Goal: Task Accomplishment & Management: Complete application form

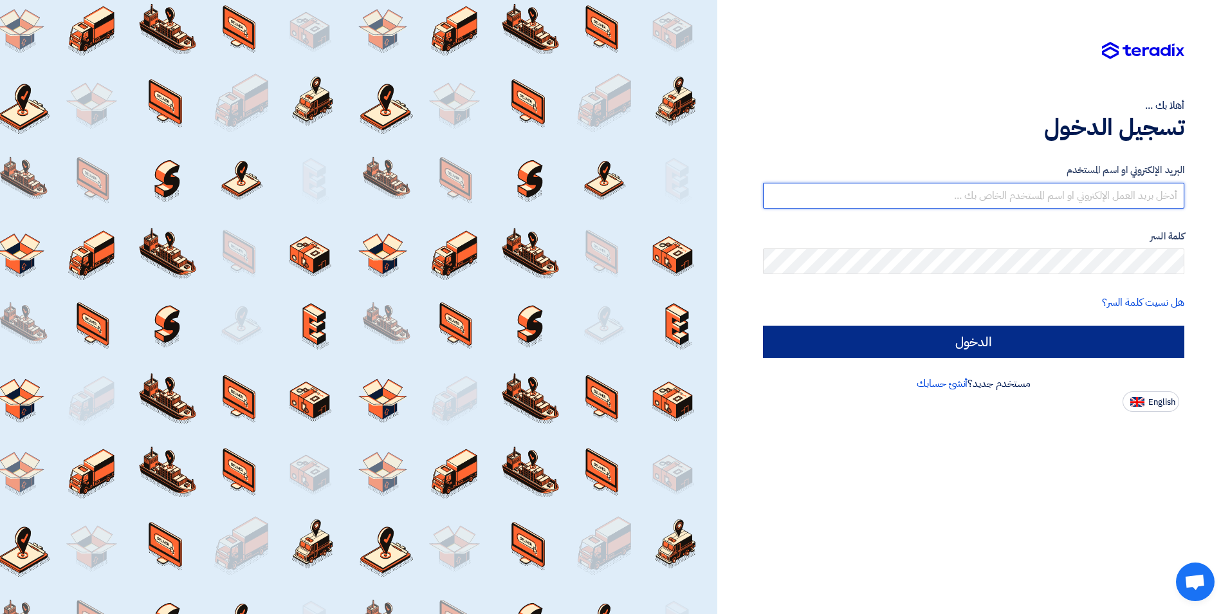
type input "[EMAIL_ADDRESS][DOMAIN_NAME]"
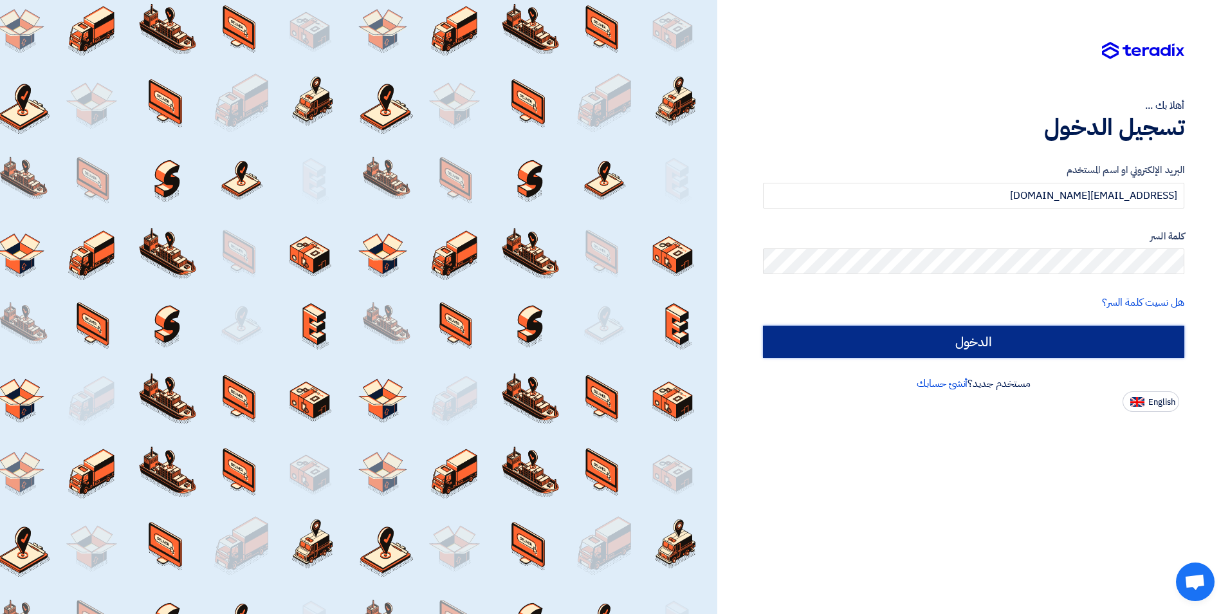
click at [950, 341] on input "الدخول" at bounding box center [973, 342] width 421 height 32
type input "Sign in"
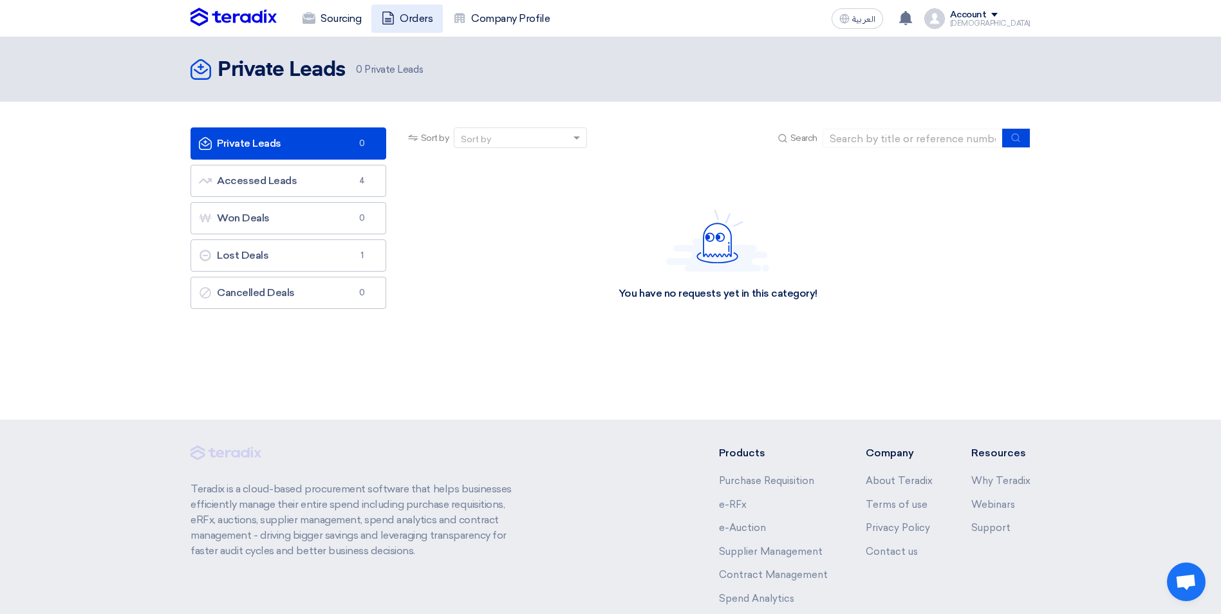
click at [418, 16] on link "Orders" at bounding box center [406, 19] width 71 height 28
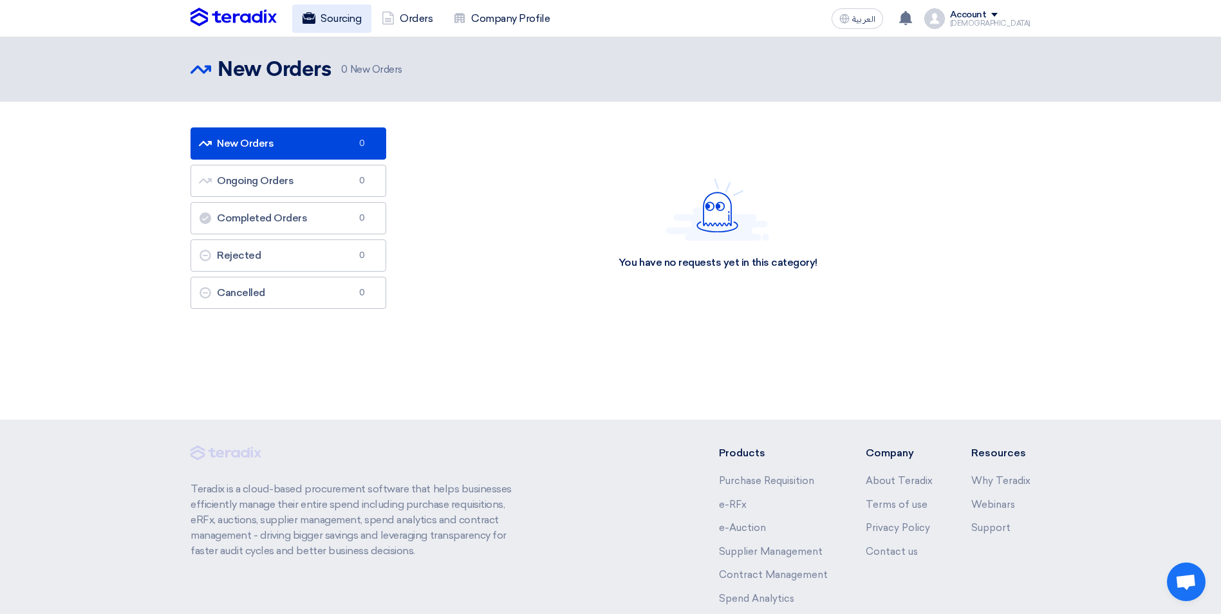
click at [338, 16] on link "Sourcing" at bounding box center [331, 19] width 79 height 28
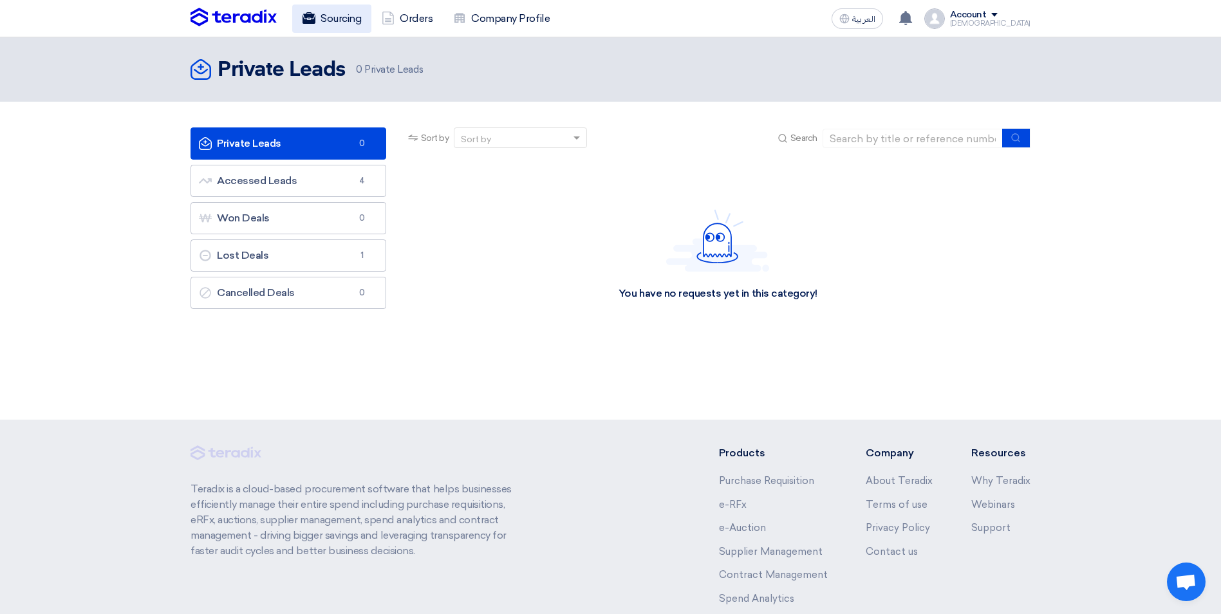
click at [354, 25] on link "Sourcing" at bounding box center [331, 19] width 79 height 28
click at [416, 27] on link "Orders" at bounding box center [406, 19] width 71 height 28
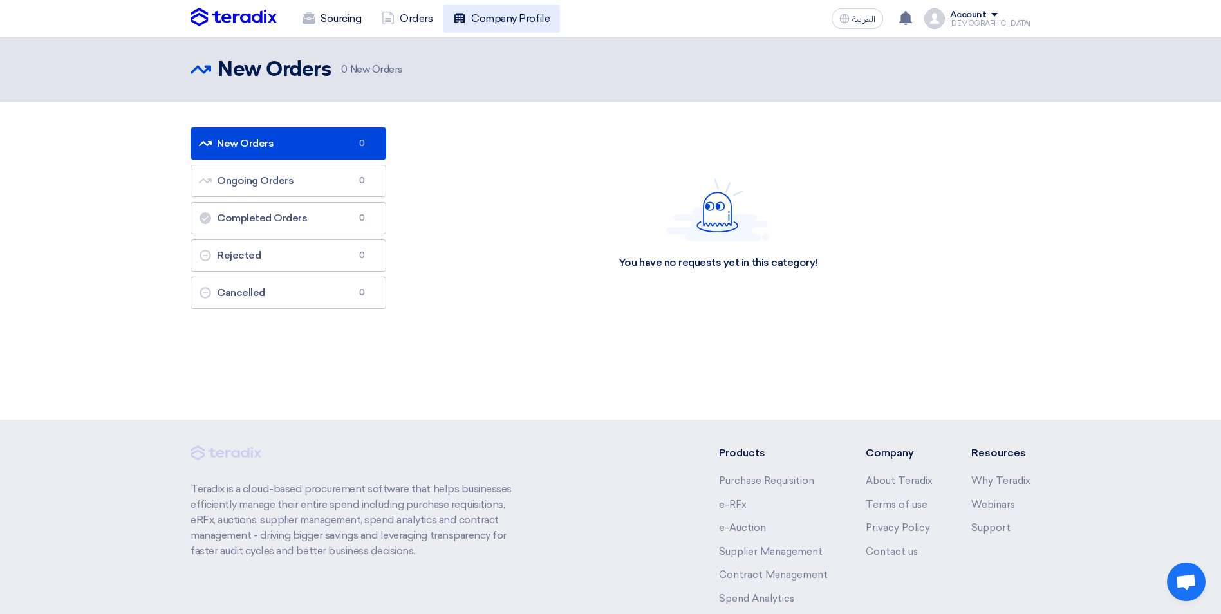
click at [478, 19] on link "Company Profile" at bounding box center [501, 19] width 117 height 28
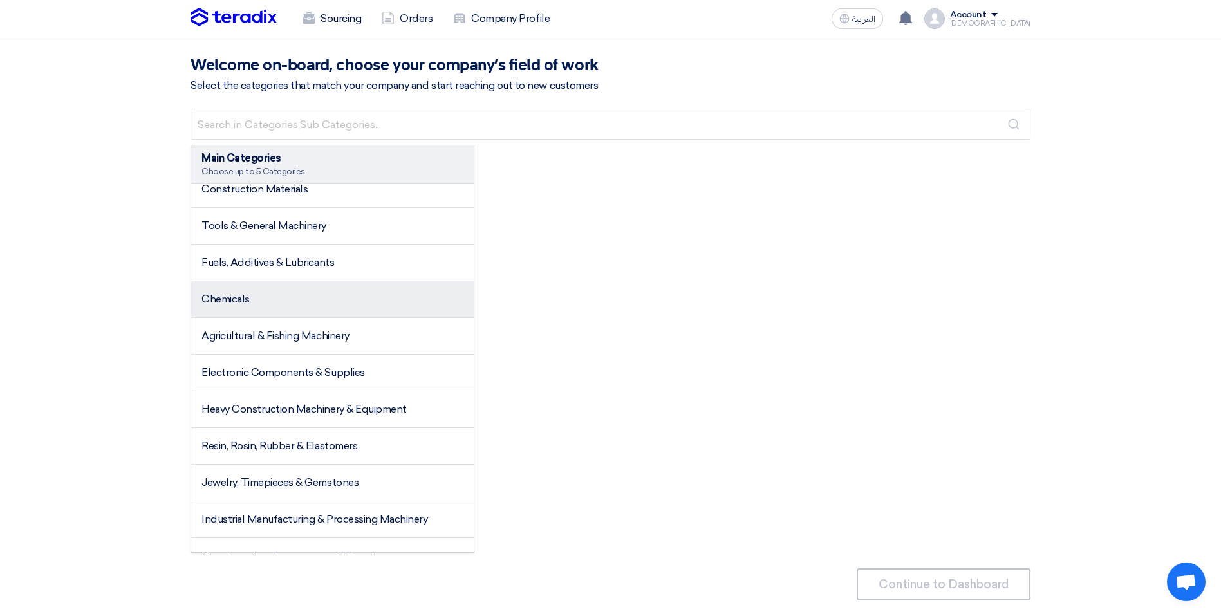
scroll to position [949, 0]
